Goal: Use online tool/utility

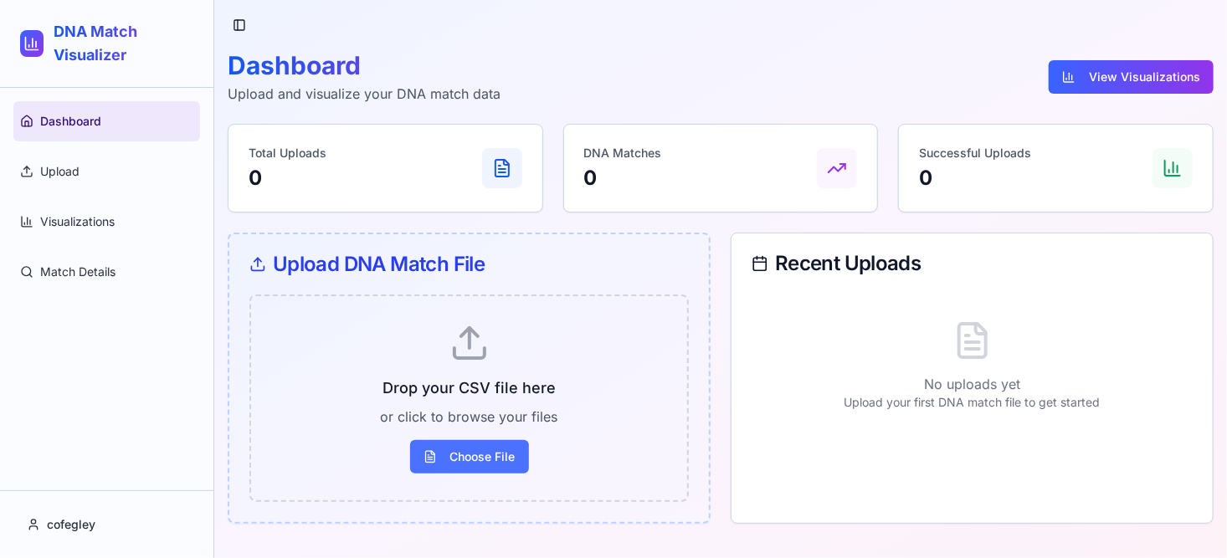
click at [469, 453] on span "Choose File" at bounding box center [469, 456] width 119 height 33
click at [0, 0] on input "Choose File" at bounding box center [0, 0] width 0 height 0
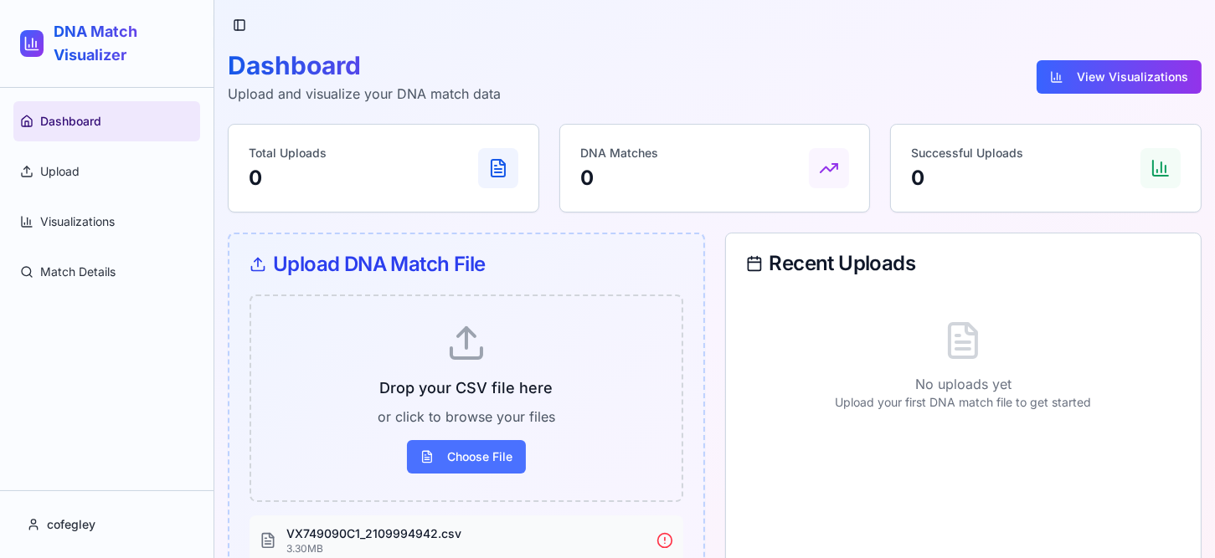
click at [473, 464] on span "Choose File" at bounding box center [466, 456] width 119 height 33
click at [0, 0] on input "Choose File" at bounding box center [0, 0] width 0 height 0
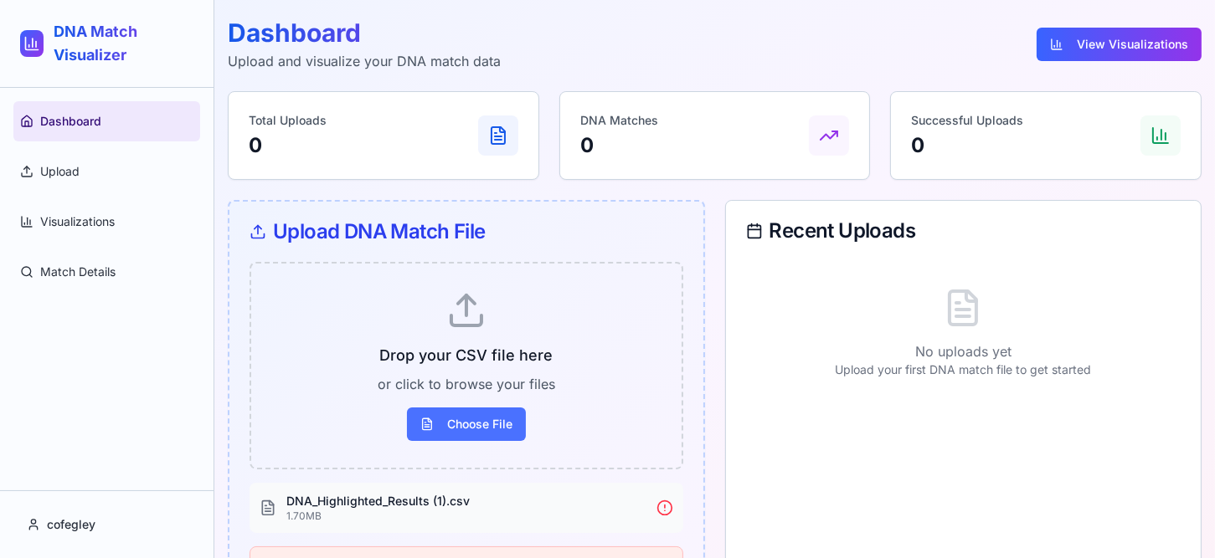
scroll to position [98, 0]
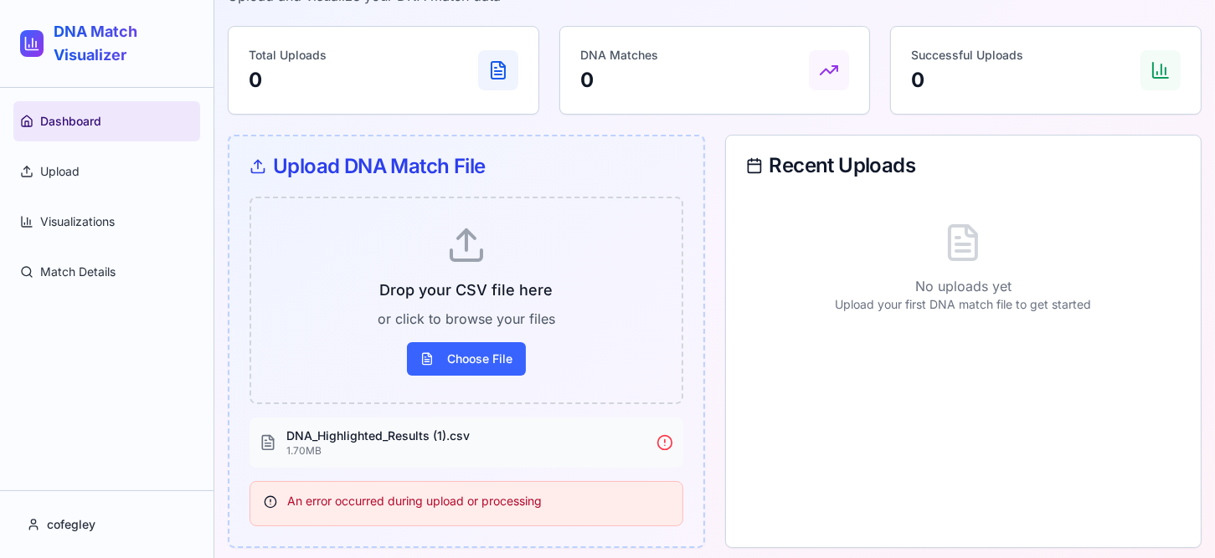
click at [664, 441] on icon at bounding box center [664, 442] width 17 height 17
